Goal: Transaction & Acquisition: Purchase product/service

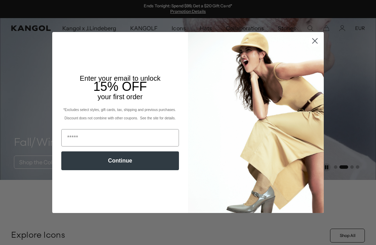
click at [313, 74] on img "POPUP Form" at bounding box center [256, 122] width 136 height 181
click at [316, 40] on icon "Close dialog" at bounding box center [314, 40] width 5 height 5
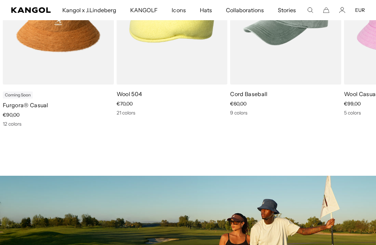
scroll to position [0, 143]
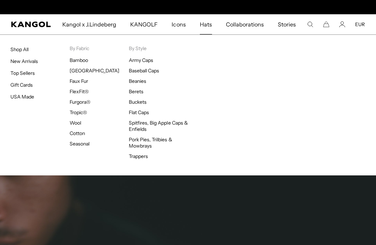
scroll to position [0, 143]
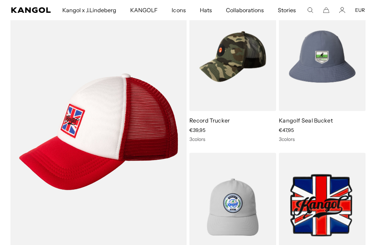
scroll to position [636, 0]
click at [0, 0] on img at bounding box center [0, 0] width 0 height 0
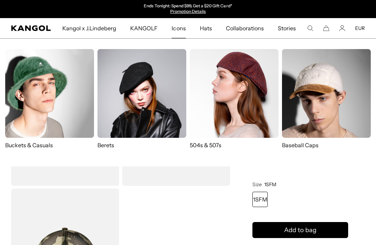
click at [342, 90] on img at bounding box center [326, 93] width 89 height 89
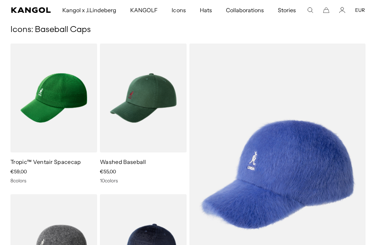
click at [0, 0] on img at bounding box center [0, 0] width 0 height 0
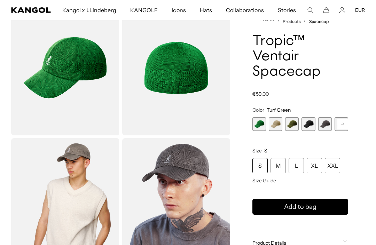
scroll to position [50, 0]
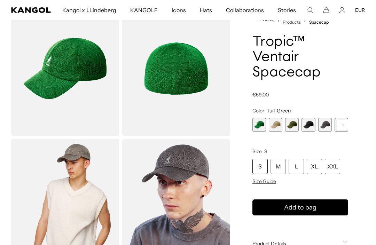
click at [278, 125] on span "2 of 8" at bounding box center [275, 125] width 14 height 14
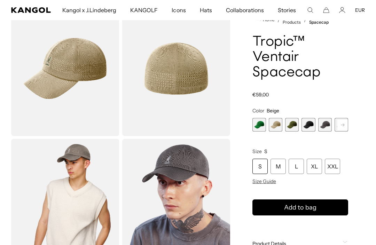
scroll to position [0, 143]
click at [293, 127] on span "3 of 8" at bounding box center [292, 125] width 14 height 14
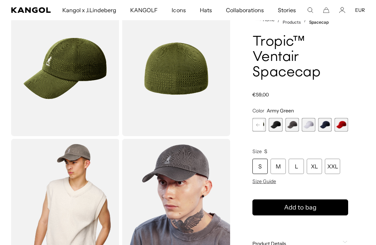
click at [341, 126] on span "8 of 8" at bounding box center [341, 125] width 14 height 14
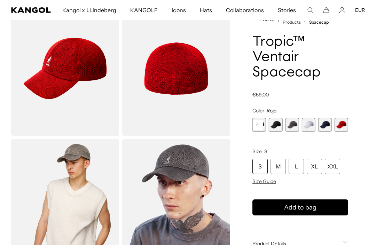
click at [323, 127] on span "7 of 8" at bounding box center [325, 125] width 14 height 14
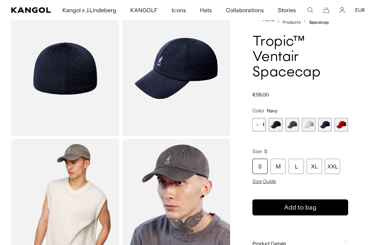
scroll to position [0, 143]
click at [307, 125] on span "6 of 8" at bounding box center [309, 125] width 14 height 14
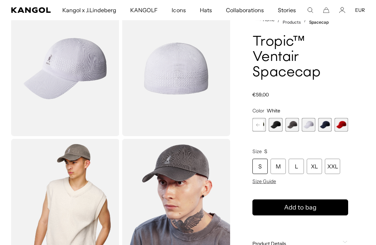
click at [293, 127] on span "5 of 8" at bounding box center [292, 125] width 14 height 14
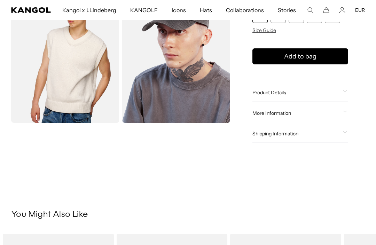
scroll to position [201, 0]
click at [343, 91] on icon at bounding box center [344, 91] width 5 height 2
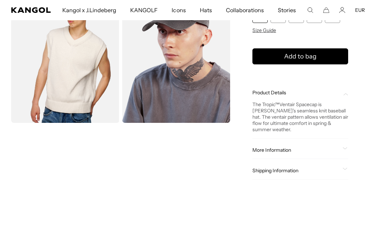
scroll to position [0, 0]
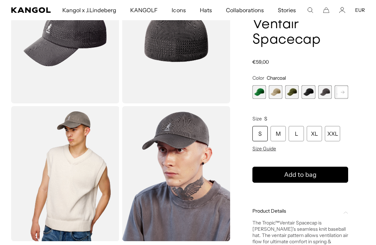
click at [194, 152] on img "Gallery Viewer" at bounding box center [176, 173] width 108 height 135
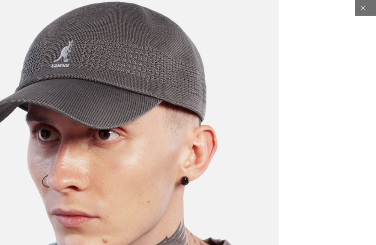
click at [365, 10] on icon at bounding box center [362, 8] width 7 height 7
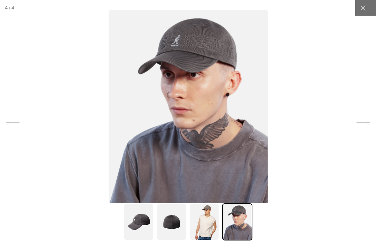
scroll to position [0, 143]
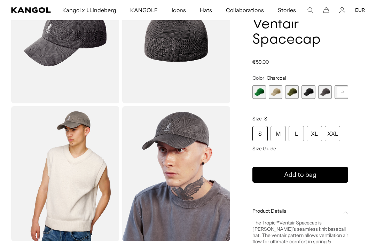
click at [262, 92] on span "1 of 8" at bounding box center [259, 92] width 14 height 14
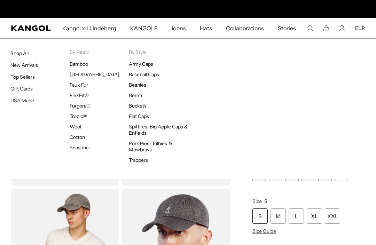
scroll to position [0, 143]
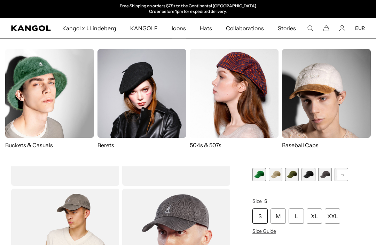
click at [325, 87] on img at bounding box center [326, 93] width 89 height 89
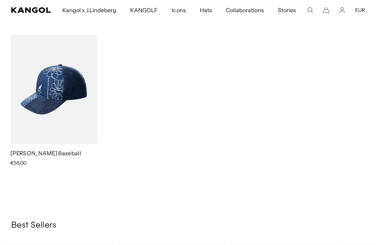
scroll to position [671, 0]
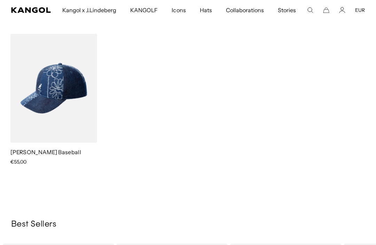
click at [0, 0] on img at bounding box center [0, 0] width 0 height 0
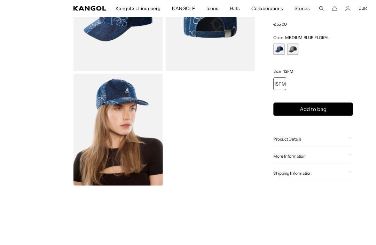
scroll to position [124, 0]
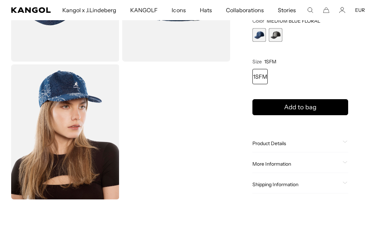
click at [278, 42] on span "2 of 2" at bounding box center [275, 35] width 14 height 14
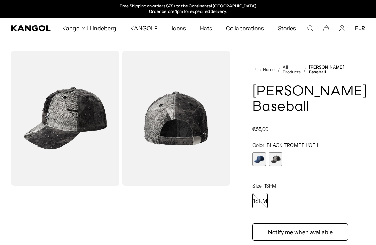
click at [25, 26] on icon "Kangol" at bounding box center [30, 28] width 39 height 6
